Goal: Transaction & Acquisition: Purchase product/service

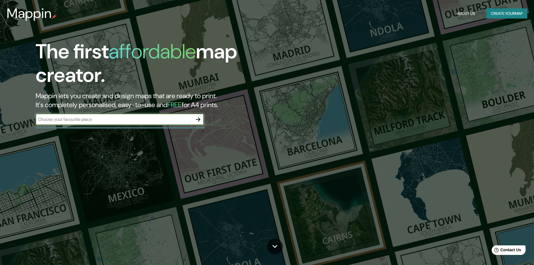
click at [175, 119] on input "text" at bounding box center [114, 119] width 157 height 6
type input "c"
type input "[GEOGRAPHIC_DATA]"
click at [196, 118] on icon "button" at bounding box center [198, 119] width 7 height 7
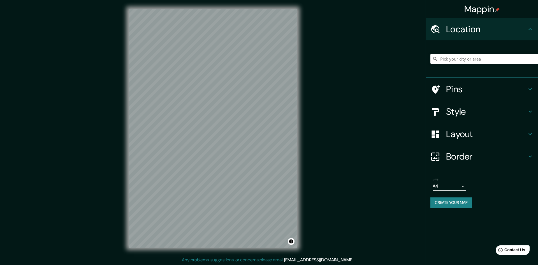
click at [457, 186] on body "Mappin Location Pins Style Layout Border Choose a border. Hint : you can make l…" at bounding box center [269, 132] width 538 height 265
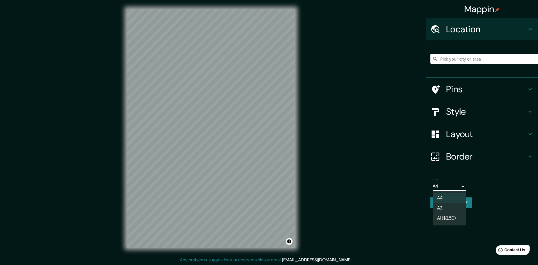
click at [450, 209] on li "A3" at bounding box center [450, 208] width 34 height 10
type input "a4"
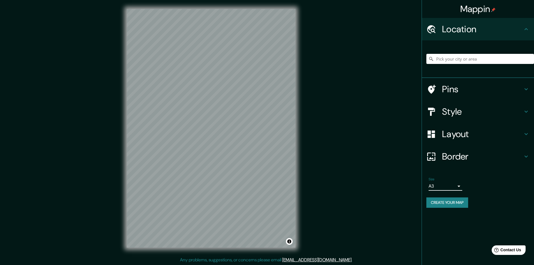
click at [463, 158] on h4 "Border" at bounding box center [482, 156] width 81 height 11
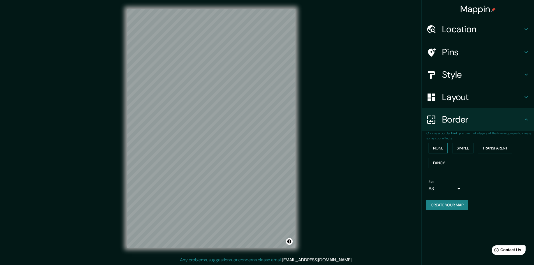
click at [443, 151] on button "None" at bounding box center [438, 148] width 19 height 10
click at [497, 100] on h4 "Layout" at bounding box center [482, 96] width 81 height 11
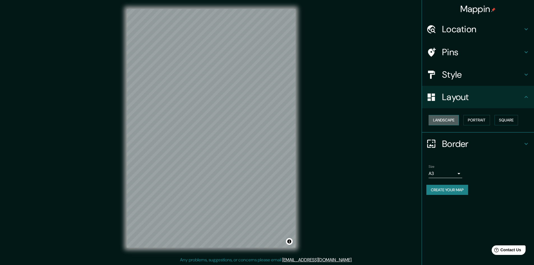
click at [459, 119] on button "Landscape" at bounding box center [444, 120] width 30 height 10
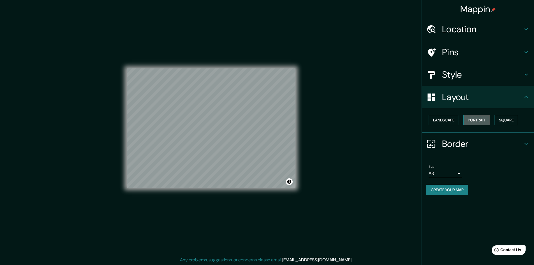
click at [475, 118] on button "Portrait" at bounding box center [476, 120] width 27 height 10
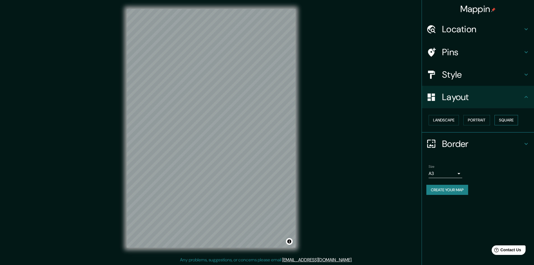
click at [501, 118] on button "Square" at bounding box center [506, 120] width 24 height 10
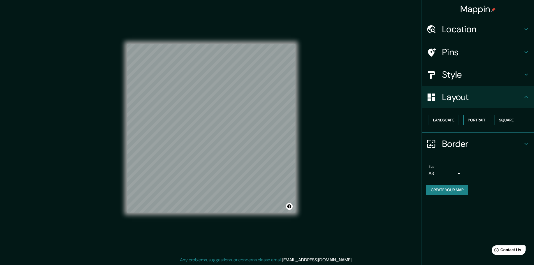
click at [469, 122] on button "Portrait" at bounding box center [476, 120] width 27 height 10
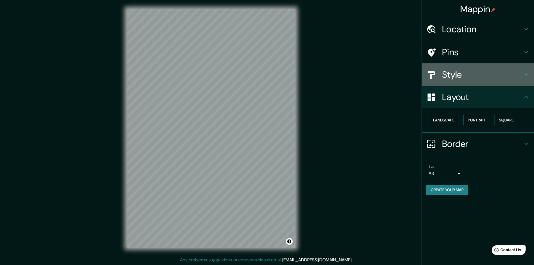
click at [474, 75] on h4 "Style" at bounding box center [482, 74] width 81 height 11
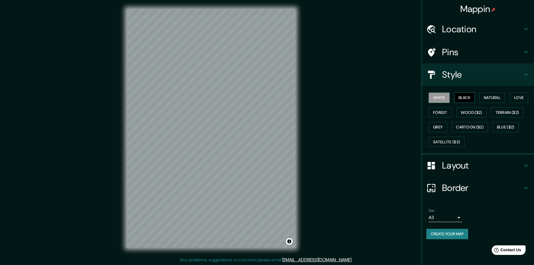
click at [464, 101] on button "Black" at bounding box center [464, 97] width 21 height 10
click at [444, 111] on button "Forest" at bounding box center [440, 112] width 23 height 10
click at [441, 95] on button "White" at bounding box center [439, 97] width 21 height 10
click at [440, 126] on button "Grey" at bounding box center [438, 127] width 18 height 10
click at [477, 126] on button "Cartoon ($2)" at bounding box center [470, 127] width 36 height 10
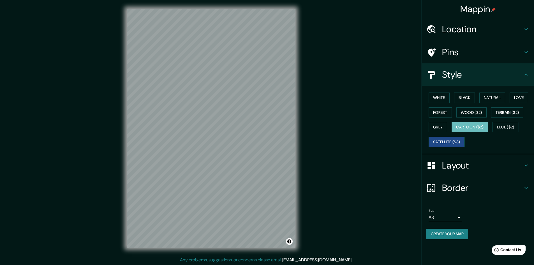
click at [456, 140] on button "Satellite ($3)" at bounding box center [447, 142] width 36 height 10
click at [505, 128] on button "Blue ($2)" at bounding box center [505, 127] width 26 height 10
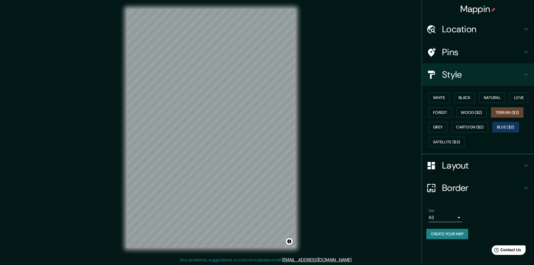
click at [505, 112] on button "Terrain ($2)" at bounding box center [507, 112] width 33 height 10
click at [522, 98] on button "Love" at bounding box center [519, 97] width 18 height 10
click at [499, 99] on button "Natural" at bounding box center [492, 97] width 26 height 10
click at [512, 100] on button "Love" at bounding box center [519, 97] width 18 height 10
click at [466, 99] on button "Black" at bounding box center [464, 97] width 21 height 10
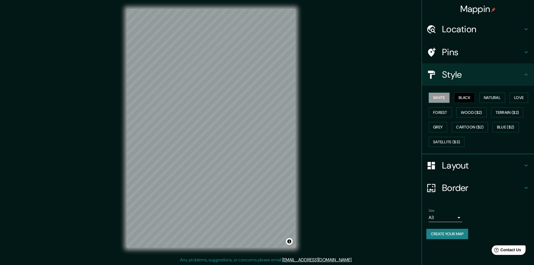
click at [444, 99] on button "White" at bounding box center [439, 97] width 21 height 10
click at [471, 70] on h4 "Style" at bounding box center [482, 74] width 81 height 11
click at [527, 76] on icon at bounding box center [526, 74] width 7 height 7
click at [524, 33] on div "Location" at bounding box center [478, 29] width 112 height 22
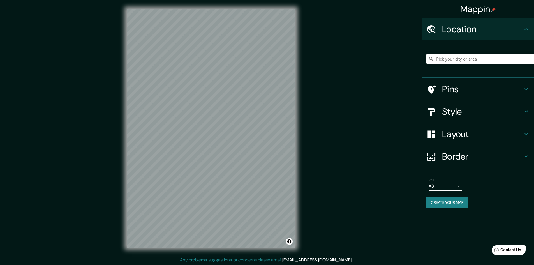
click at [522, 89] on h4 "Pins" at bounding box center [482, 89] width 81 height 11
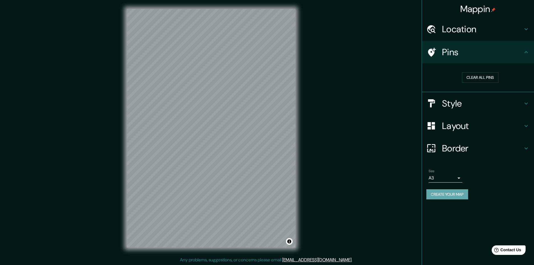
click at [439, 196] on button "Create your map" at bounding box center [447, 194] width 42 height 10
click at [458, 194] on button "Create your map" at bounding box center [447, 194] width 42 height 10
click at [492, 75] on button "Clear all pins" at bounding box center [480, 77] width 36 height 10
click at [518, 53] on h4 "Pins" at bounding box center [482, 52] width 81 height 11
click at [526, 51] on icon at bounding box center [526, 52] width 7 height 7
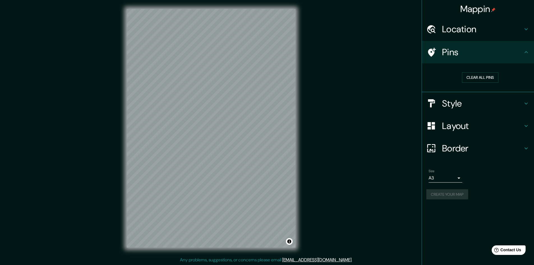
click at [526, 51] on icon at bounding box center [526, 52] width 7 height 7
click at [289, 242] on button "Toggle attribution" at bounding box center [289, 241] width 7 height 7
click at [492, 76] on button "Clear all pins" at bounding box center [480, 77] width 36 height 10
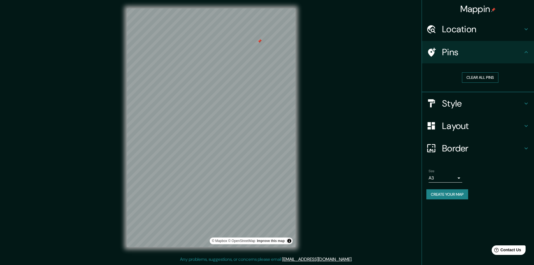
click at [469, 76] on button "Clear all pins" at bounding box center [480, 77] width 36 height 10
drag, startPoint x: 326, startPoint y: 55, endPoint x: 326, endPoint y: 63, distance: 7.6
click at [326, 63] on div "Mappin Location Pins Clear all pins Style Layout Border Choose a border. Hint :…" at bounding box center [267, 131] width 534 height 265
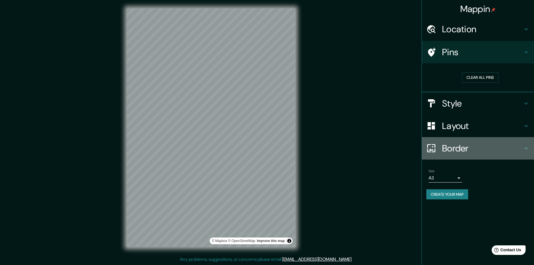
click at [499, 147] on h4 "Border" at bounding box center [482, 148] width 81 height 11
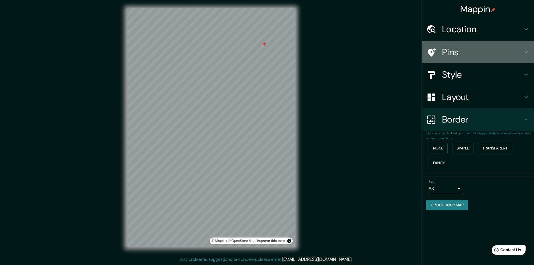
click at [457, 56] on h4 "Pins" at bounding box center [482, 52] width 81 height 11
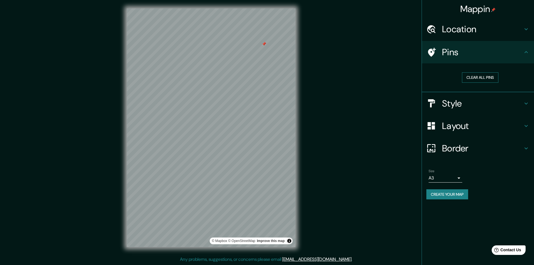
click at [466, 76] on button "Clear all pins" at bounding box center [480, 77] width 36 height 10
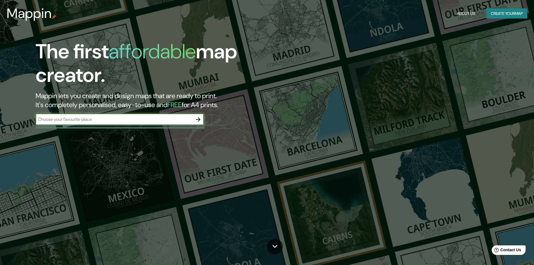
click at [167, 124] on div "​" at bounding box center [120, 119] width 168 height 11
click at [197, 120] on icon "button" at bounding box center [198, 119] width 7 height 7
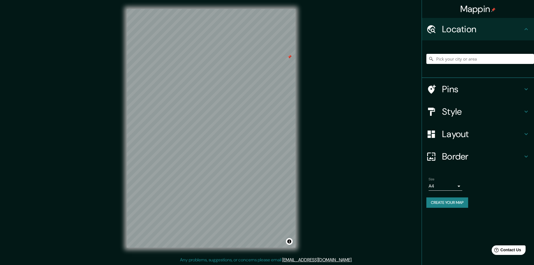
click at [448, 91] on h4 "Pins" at bounding box center [482, 89] width 81 height 11
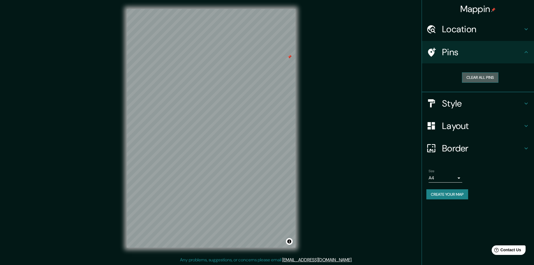
click at [480, 73] on button "Clear all pins" at bounding box center [480, 77] width 36 height 10
click at [256, 265] on html "Mappin Location Pins Clear all pins Style Layout Border Choose a border. Hint :…" at bounding box center [267, 132] width 534 height 265
click at [478, 78] on button "Clear all pins" at bounding box center [480, 77] width 36 height 10
